Goal: Communication & Community: Answer question/provide support

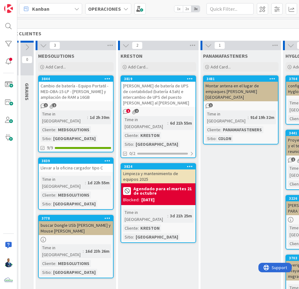
scroll to position [0, 42]
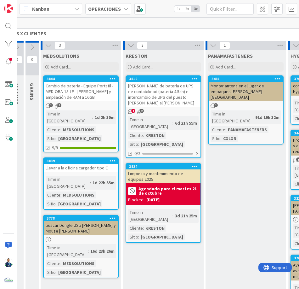
click at [91, 12] on span "OPERACIONES" at bounding box center [104, 9] width 33 height 8
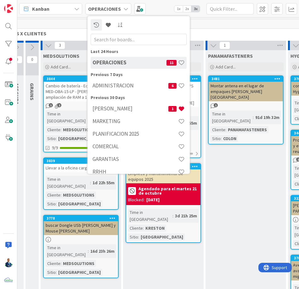
click at [112, 90] on div "ADMINISTRACION 6" at bounding box center [139, 86] width 96 height 12
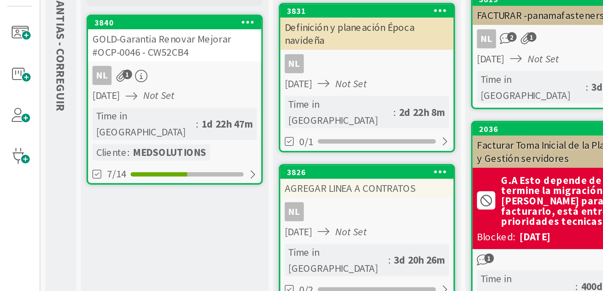
click at [78, 89] on div "GOLD-Garantia Renovar Mejorar #OCP-0046 - CW52CB4" at bounding box center [75, 90] width 74 height 14
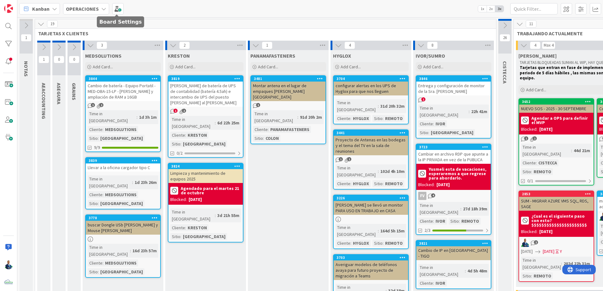
click at [102, 8] on icon at bounding box center [103, 8] width 5 height 5
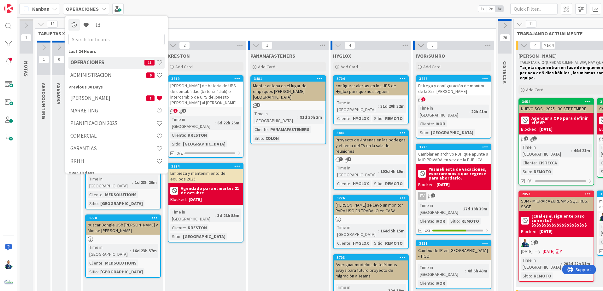
click at [103, 74] on h4 "ADMINISTRACION" at bounding box center [108, 75] width 76 height 6
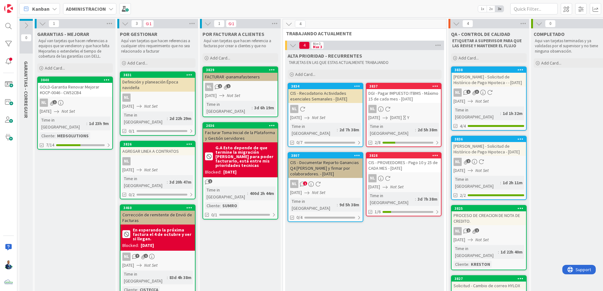
click at [41, 23] on icon at bounding box center [42, 23] width 7 height 7
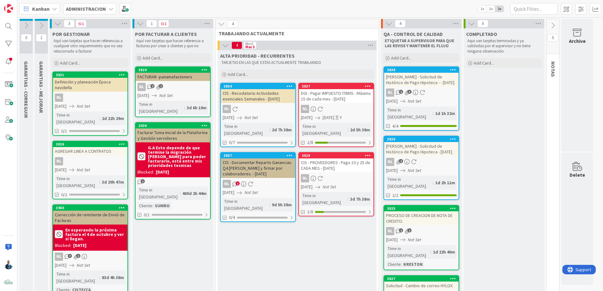
click at [58, 26] on icon at bounding box center [57, 23] width 7 height 7
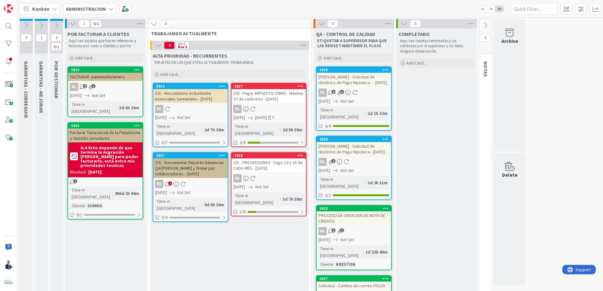
click at [68, 24] on div "1 1" at bounding box center [105, 23] width 81 height 9
click at [167, 22] on span "4" at bounding box center [165, 24] width 11 height 8
click at [75, 21] on icon at bounding box center [72, 23] width 7 height 7
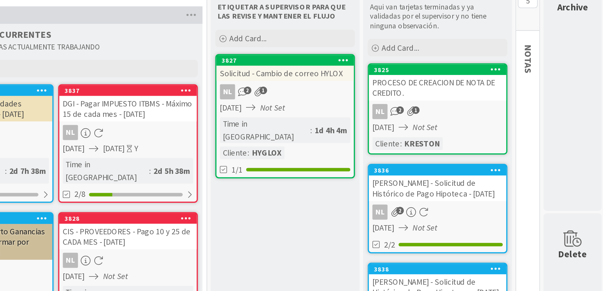
click at [290, 125] on div "1/1" at bounding box center [286, 129] width 74 height 8
click at [311, 81] on div "3827 Solicitud - Cambio de correo HYLOX NL 2 1 06/10/2025 Not Set Time in Colum…" at bounding box center [286, 100] width 76 height 67
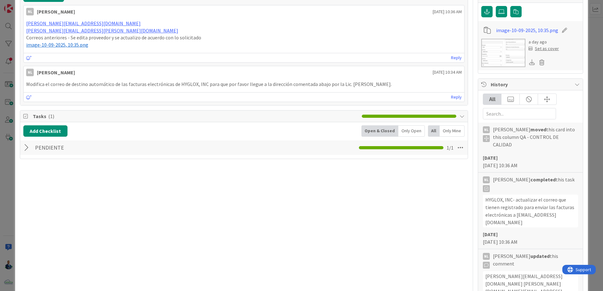
scroll to position [143, 0]
click at [496, 57] on img at bounding box center [503, 52] width 44 height 28
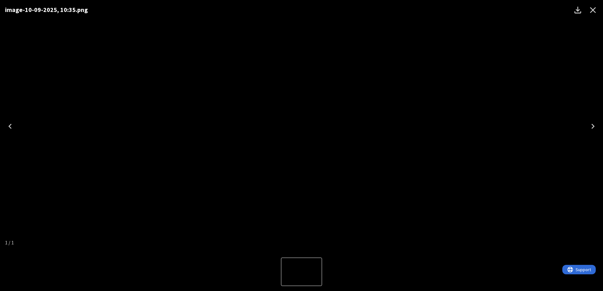
click at [593, 15] on icon "Close" at bounding box center [593, 10] width 10 height 10
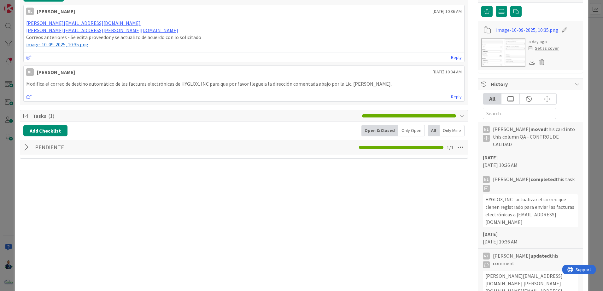
click at [451, 97] on link "Reply" at bounding box center [456, 97] width 11 height 8
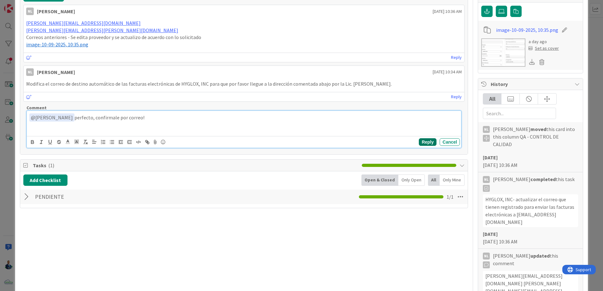
click at [426, 142] on button "Reply" at bounding box center [428, 142] width 18 height 8
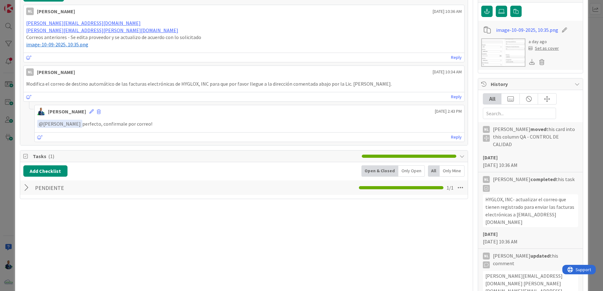
click at [588, 112] on div "ID 3827 ADMINISTRACION QA - CONTROL DE CALIDAD Title 34 / 128 Solicitud - Cambi…" at bounding box center [301, 145] width 603 height 291
